Goal: Transaction & Acquisition: Purchase product/service

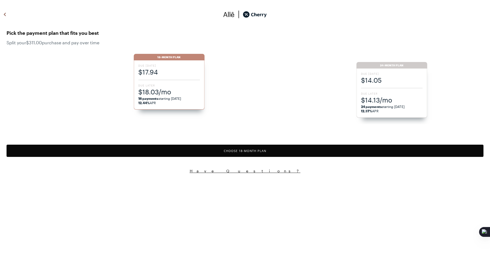
click at [229, 148] on button "Choose 18 -Month Plan" at bounding box center [245, 151] width 477 height 12
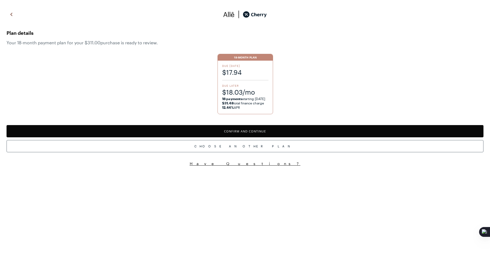
click at [178, 135] on button "Confirm and Continue" at bounding box center [245, 131] width 477 height 12
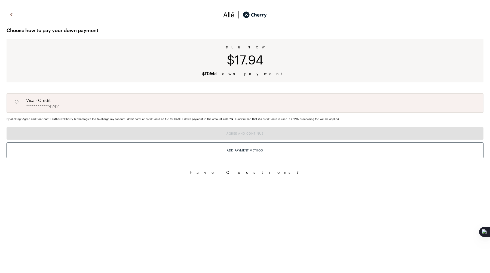
click at [188, 110] on div "**********" at bounding box center [245, 103] width 477 height 20
radio input "true"
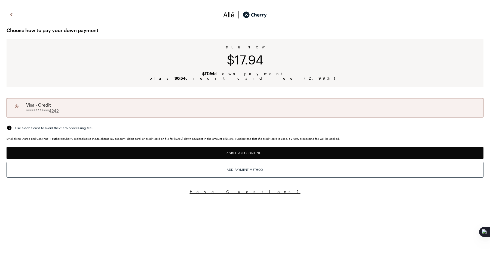
click at [173, 151] on button "Agree and Continue" at bounding box center [245, 153] width 477 height 12
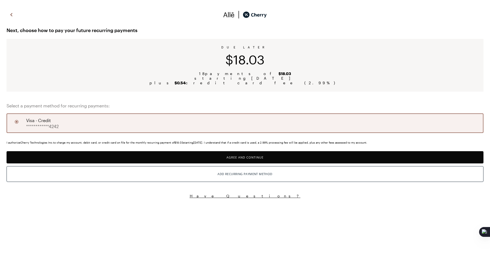
click at [198, 159] on button "Agree and Continue" at bounding box center [245, 157] width 477 height 12
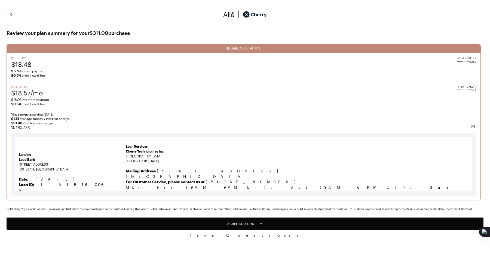
click at [208, 222] on button "Agree and Confirm" at bounding box center [245, 224] width 477 height 12
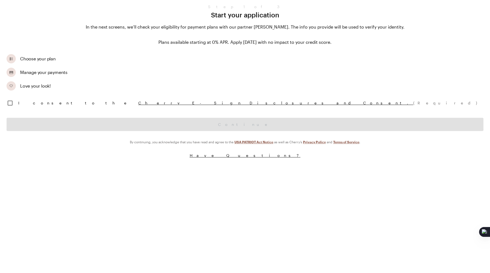
click at [11, 101] on input "checkbox" at bounding box center [9, 102] width 11 height 11
checkbox input "true"
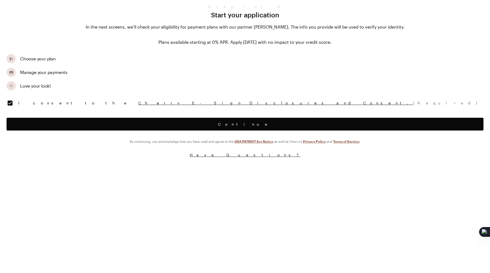
click at [22, 125] on button "Continue" at bounding box center [245, 124] width 477 height 13
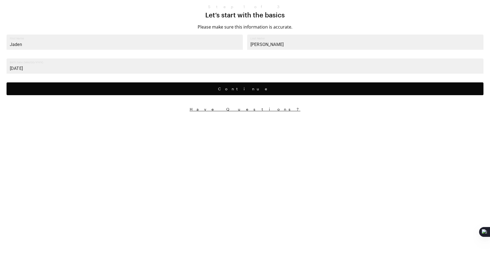
click at [181, 91] on button "Continue" at bounding box center [245, 88] width 477 height 13
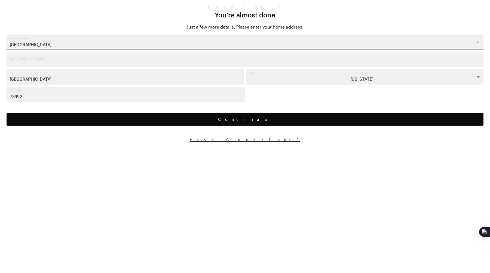
click at [157, 118] on button "Continue" at bounding box center [245, 119] width 477 height 13
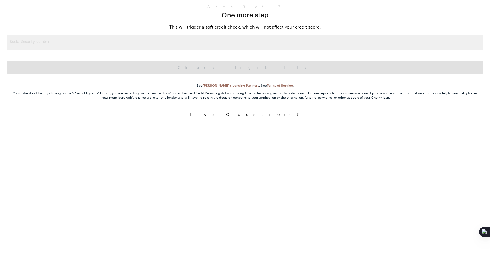
click at [272, 41] on input "Social Security Number" at bounding box center [245, 42] width 477 height 15
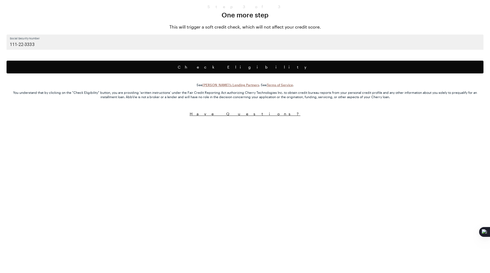
type input "111-22-3333"
click at [245, 65] on button "Check Eligibility" at bounding box center [245, 67] width 477 height 13
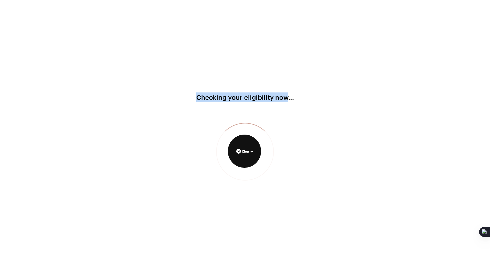
drag, startPoint x: 287, startPoint y: 99, endPoint x: 197, endPoint y: 97, distance: 90.9
click at [197, 97] on span "Checking your eligibility now..." at bounding box center [245, 98] width 115 height 10
drag, startPoint x: 188, startPoint y: 97, endPoint x: 287, endPoint y: 96, distance: 98.5
click at [287, 96] on div "Checking your eligibility now..." at bounding box center [245, 136] width 490 height 273
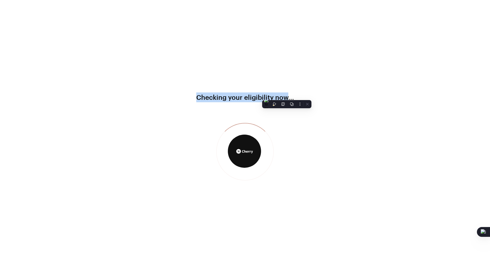
click at [287, 96] on span "Checking your eligibility now..." at bounding box center [245, 98] width 115 height 10
drag, startPoint x: 288, startPoint y: 96, endPoint x: 193, endPoint y: 99, distance: 94.8
click at [193, 99] on span "Checking your eligibility now..." at bounding box center [245, 98] width 115 height 10
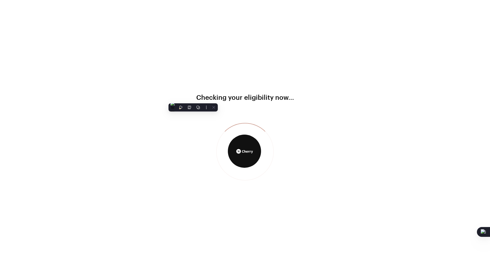
click at [197, 97] on span "Checking your eligibility now..." at bounding box center [245, 98] width 115 height 10
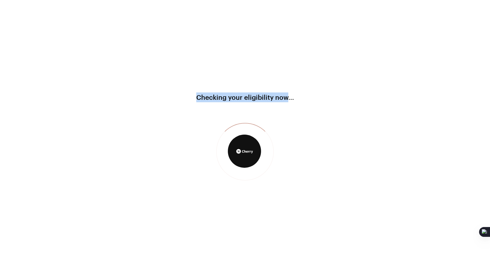
drag, startPoint x: 197, startPoint y: 97, endPoint x: 284, endPoint y: 98, distance: 87.1
click at [284, 98] on span "Checking your eligibility now..." at bounding box center [245, 98] width 115 height 10
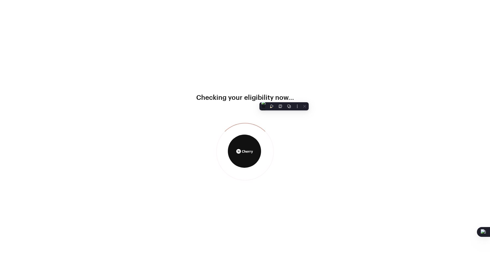
click at [286, 97] on span "Checking your eligibility now..." at bounding box center [245, 98] width 115 height 10
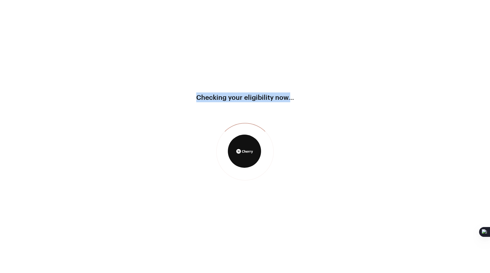
drag, startPoint x: 288, startPoint y: 97, endPoint x: 190, endPoint y: 97, distance: 98.0
click at [190, 97] on span "Checking your eligibility now..." at bounding box center [245, 98] width 115 height 10
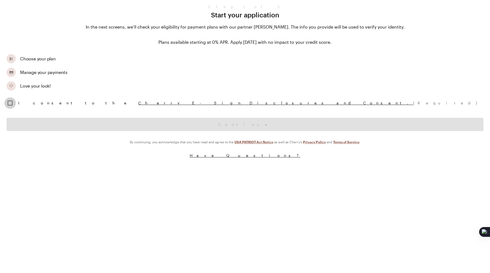
click at [10, 103] on input "checkbox" at bounding box center [9, 102] width 11 height 11
checkbox input "true"
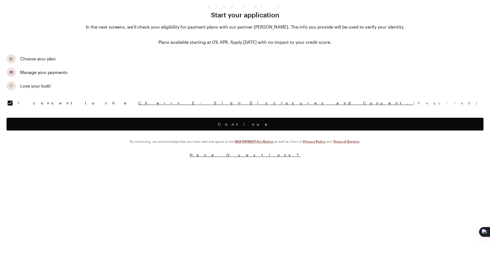
click at [13, 120] on button "Continue" at bounding box center [245, 124] width 477 height 13
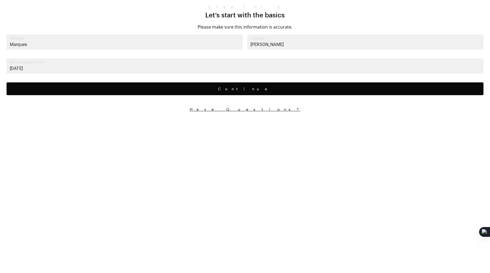
click at [125, 87] on button "Continue" at bounding box center [245, 88] width 477 height 13
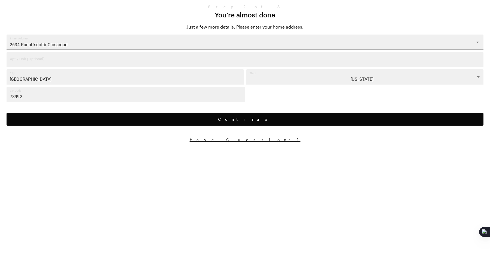
click at [63, 115] on button "Continue" at bounding box center [245, 119] width 477 height 13
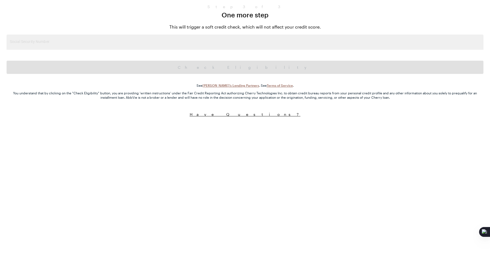
click at [216, 35] on input "Social Security Number" at bounding box center [245, 42] width 477 height 15
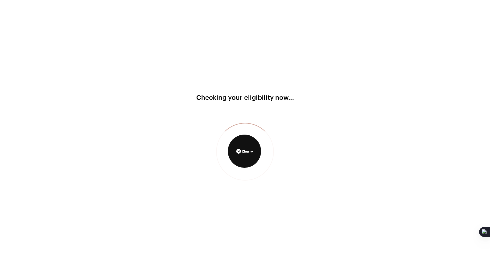
type input "111-22-3333"
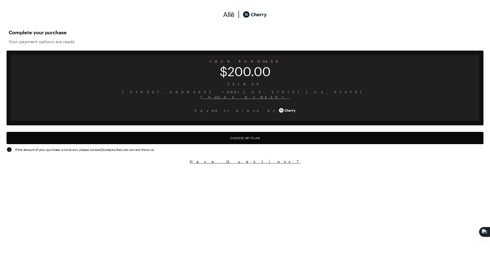
click at [210, 142] on button "Choose My Plan" at bounding box center [245, 138] width 477 height 12
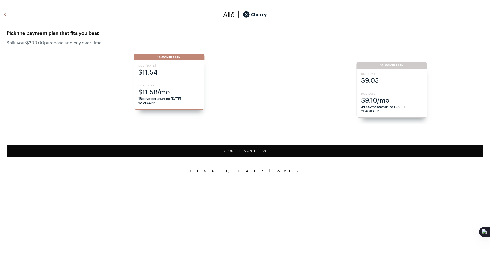
click at [381, 87] on div "Due Today $9.03 Due Later $9.10/mo 24 payments starting 09/25/2025 12.48% APR" at bounding box center [391, 93] width 71 height 49
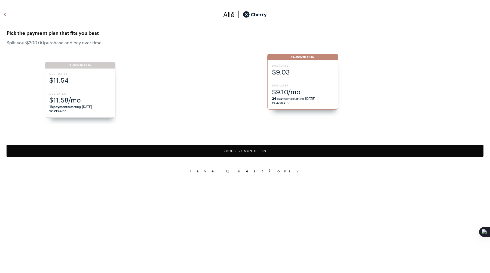
click at [227, 156] on button "Choose 24 -Month Plan" at bounding box center [245, 151] width 477 height 12
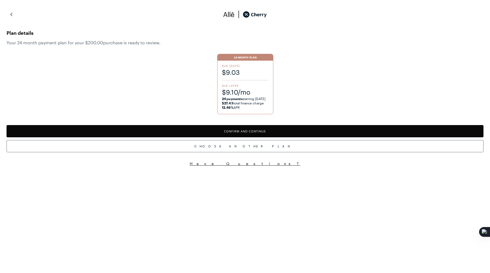
click at [234, 133] on button "Confirm and Continue" at bounding box center [245, 131] width 477 height 12
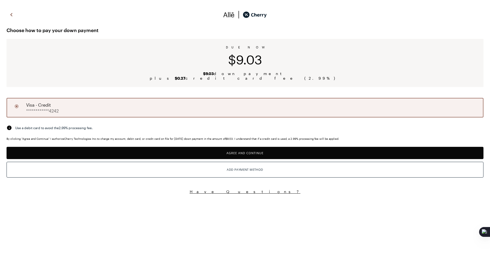
click at [150, 155] on button "Agree and Continue" at bounding box center [245, 153] width 477 height 12
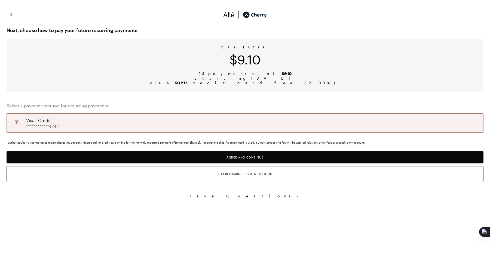
click at [153, 153] on button "Agree and Continue" at bounding box center [245, 157] width 477 height 12
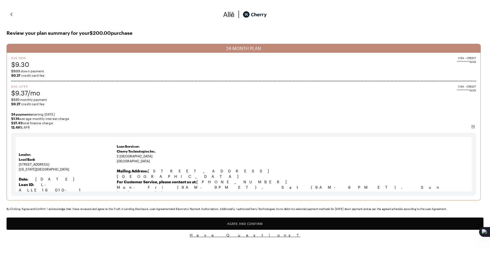
click at [223, 224] on button "Agree and Confirm" at bounding box center [245, 224] width 477 height 12
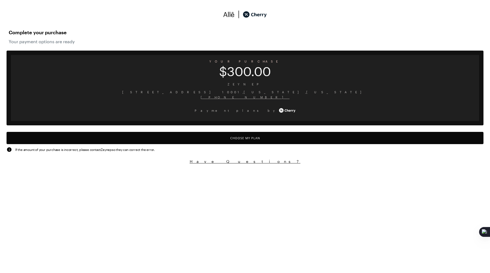
click at [223, 136] on button "Choose My Plan" at bounding box center [245, 138] width 477 height 12
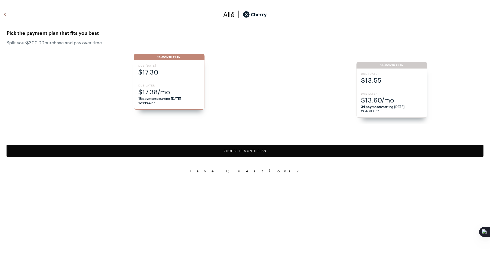
click at [207, 151] on button "Choose 18 -Month Plan" at bounding box center [245, 151] width 477 height 12
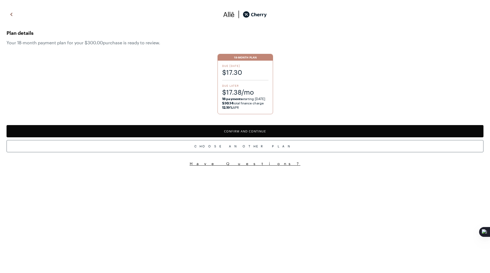
click at [218, 130] on button "Confirm and Continue" at bounding box center [245, 131] width 477 height 12
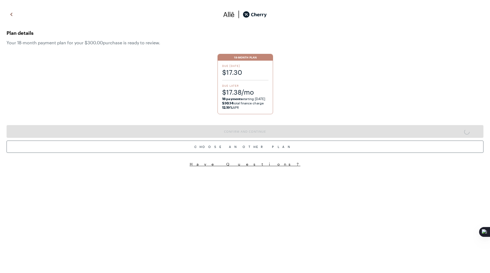
click at [273, 121] on div "Plan details Your 18 -month payment plan for your $300.00 purchase is ready to …" at bounding box center [245, 73] width 477 height 95
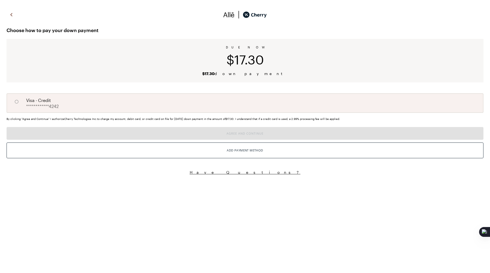
click at [259, 110] on div "**********" at bounding box center [245, 103] width 477 height 20
radio input "true"
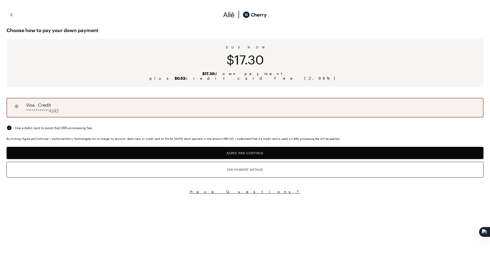
click at [240, 152] on button "Agree and Continue" at bounding box center [245, 153] width 477 height 12
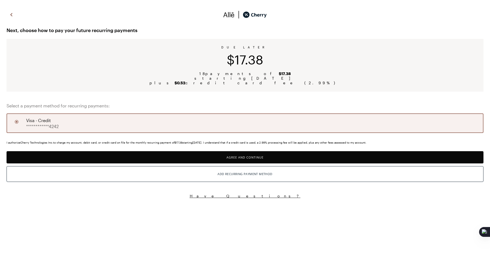
click at [189, 149] on div "I authorize Cherry Technologies Inc. to charge my account, debit card, or credi…" at bounding box center [245, 160] width 477 height 47
click at [189, 155] on button "Agree and Continue" at bounding box center [245, 157] width 477 height 12
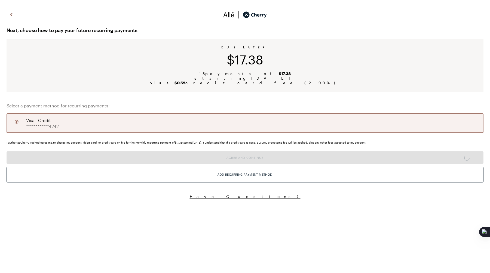
click at [247, 115] on div "**********" at bounding box center [245, 124] width 477 height 20
click at [242, 149] on div "I authorize Cherry Technologies Inc. to charge my account, debit card, or credi…" at bounding box center [245, 161] width 477 height 48
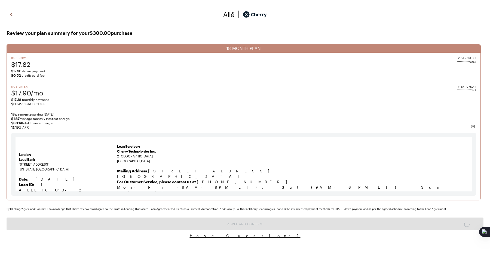
click at [242, 155] on td "Loan Servicer: Cherry Technologies Inc. [GEOGRAPHIC_DATA] [GEOGRAPHIC_DATA] Mai…" at bounding box center [292, 173] width 351 height 60
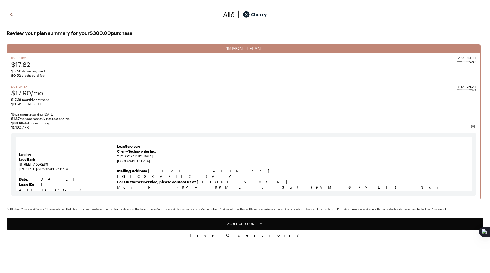
click at [230, 223] on button "Agree and Confirm" at bounding box center [245, 224] width 477 height 12
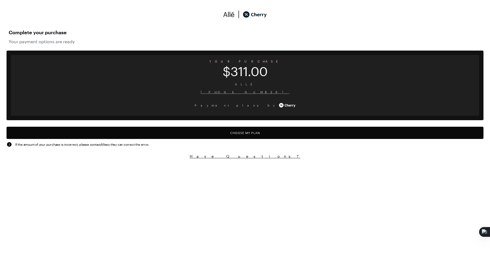
click at [218, 131] on button "Choose My Plan" at bounding box center [245, 133] width 477 height 12
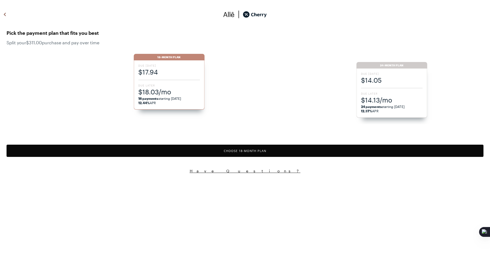
click at [208, 150] on button "Choose 18 -Month Plan" at bounding box center [245, 151] width 477 height 12
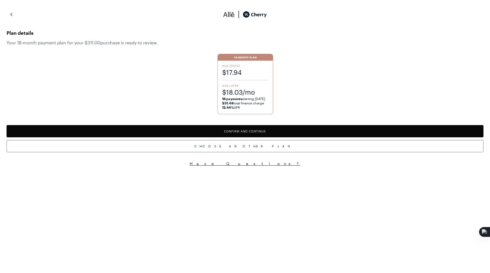
click at [205, 129] on button "Confirm and Continue" at bounding box center [245, 131] width 477 height 12
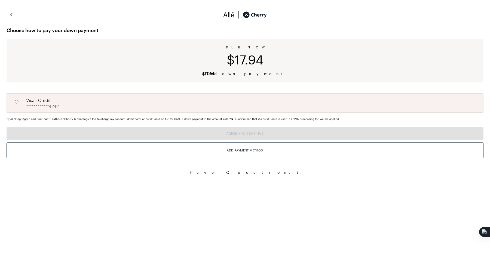
click at [133, 109] on div "**********" at bounding box center [245, 103] width 477 height 20
radio input "true"
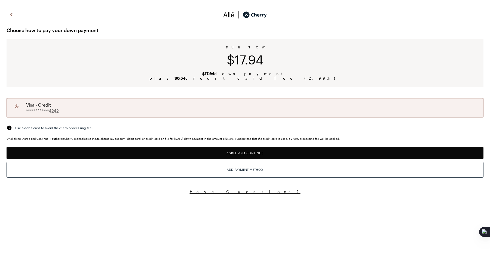
click at [151, 156] on button "Agree and Continue" at bounding box center [245, 153] width 477 height 12
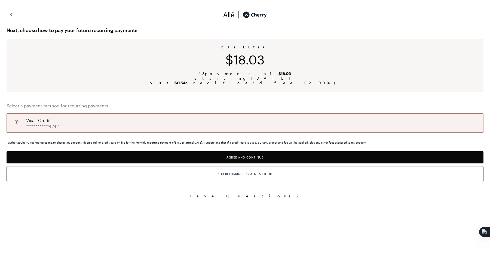
click at [204, 151] on button "Agree and Continue" at bounding box center [245, 157] width 477 height 12
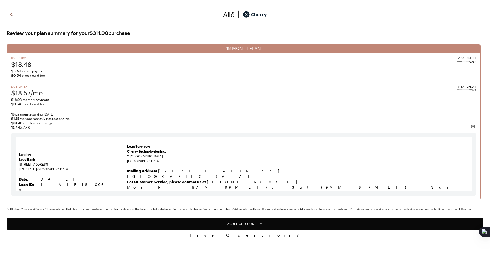
click at [179, 224] on button "Agree and Confirm" at bounding box center [245, 224] width 477 height 12
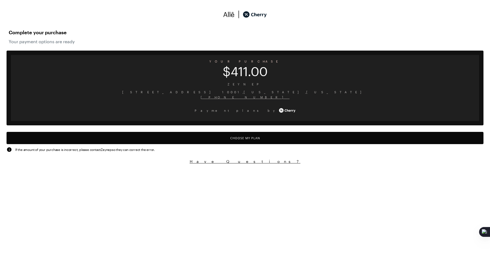
click at [122, 139] on button "Choose My Plan" at bounding box center [245, 138] width 477 height 12
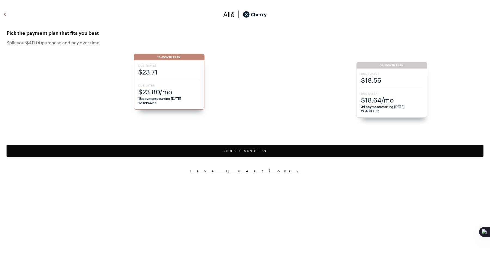
click at [175, 151] on button "Choose 18 -Month Plan" at bounding box center [245, 151] width 477 height 12
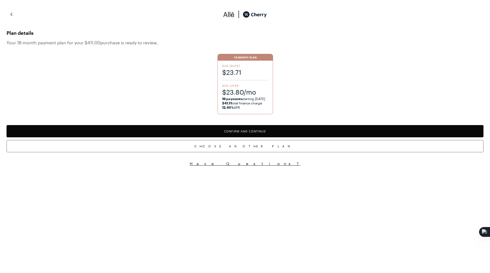
click at [185, 128] on button "Confirm and Continue" at bounding box center [245, 131] width 477 height 12
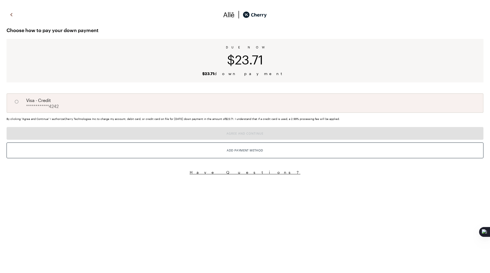
click at [156, 106] on div "**********" at bounding box center [245, 103] width 477 height 20
radio input "true"
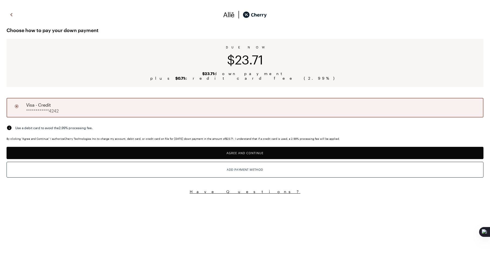
click at [141, 148] on button "Agree and Continue" at bounding box center [245, 153] width 477 height 12
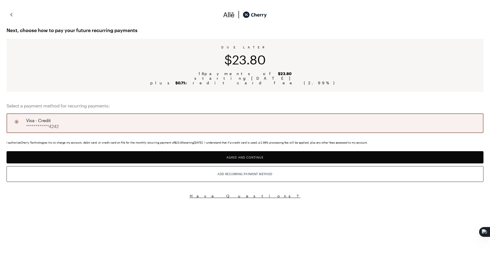
click at [165, 152] on button "Agree and Continue" at bounding box center [245, 157] width 477 height 12
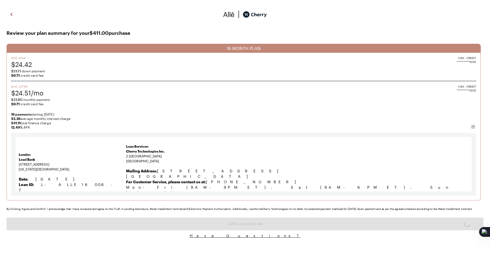
click at [173, 217] on div "**********" at bounding box center [245, 124] width 490 height 240
click at [173, 219] on button "Agree and Confirm" at bounding box center [245, 224] width 477 height 13
